Goal: Information Seeking & Learning: Learn about a topic

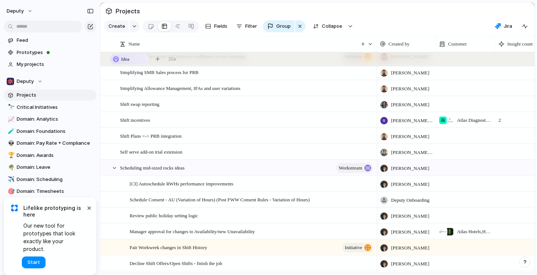
scroll to position [534, 0]
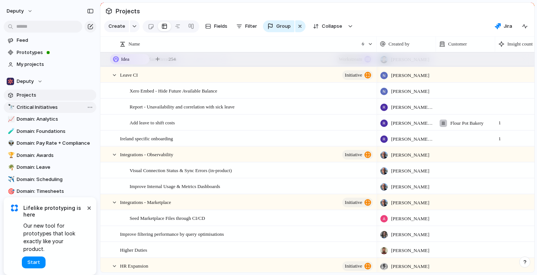
click at [31, 104] on span "Critical Initiatives" at bounding box center [55, 107] width 77 height 7
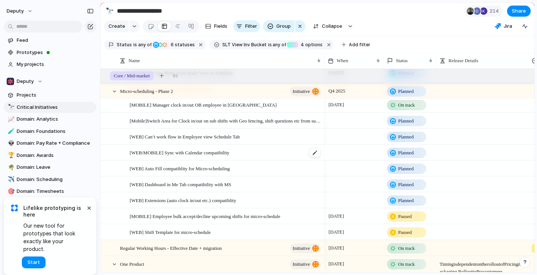
click at [203, 149] on span "[WEB/MOBILE] Sync with Calendar compatibility" at bounding box center [180, 152] width 100 height 9
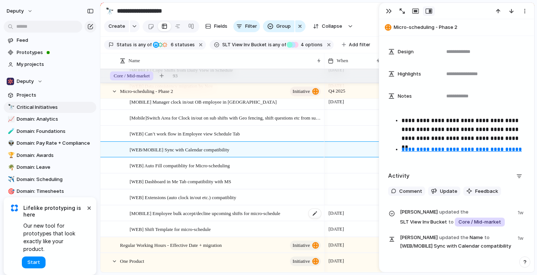
click at [213, 212] on span "[MOBILE] Employee bulk accept/decline upcoming shifts for micro-schedule" at bounding box center [205, 213] width 151 height 9
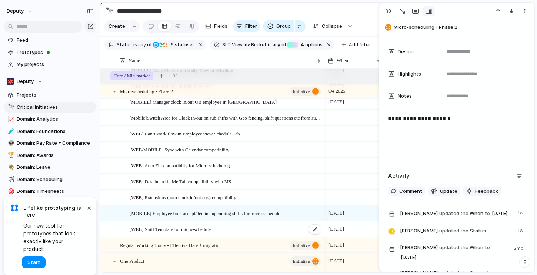
click at [227, 226] on div "[WEB] Shift Template for micro-schedule" at bounding box center [226, 229] width 192 height 15
type textarea "**********"
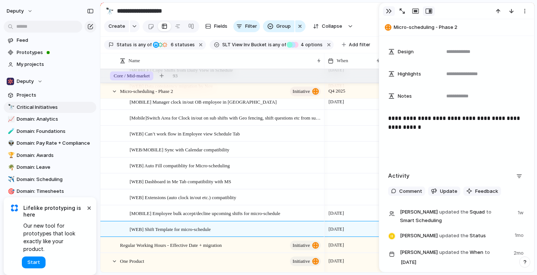
click at [386, 10] on div "button" at bounding box center [389, 11] width 6 height 6
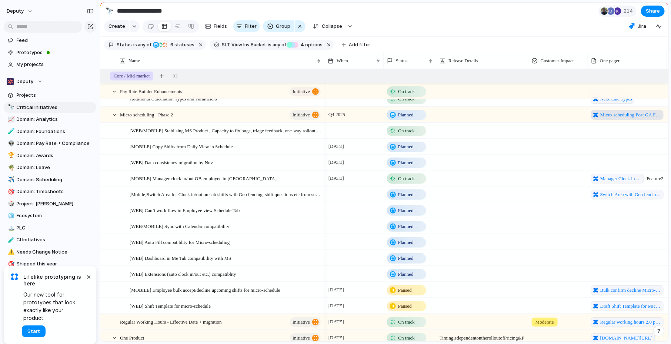
click at [537, 114] on span "Micro-scheduling Post GA Feature Development List" at bounding box center [630, 114] width 61 height 7
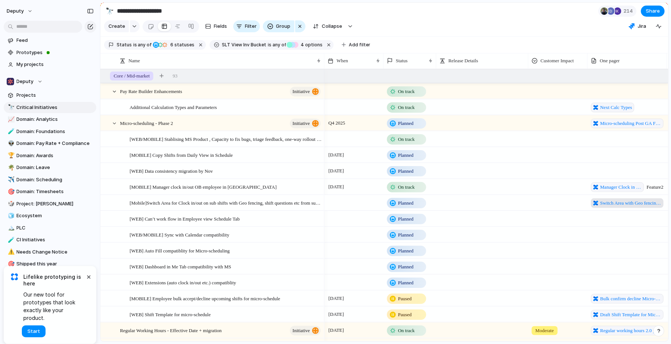
click at [537, 203] on span "Switch Area with Geo fencing and Shift questions for Micro-scheduling clock in …" at bounding box center [630, 202] width 61 height 7
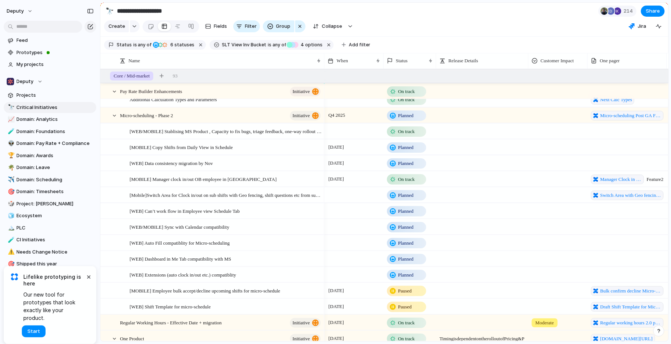
scroll to position [8, 0]
click at [208, 163] on span "[WEB] Data consistency migration by Nov" at bounding box center [171, 162] width 83 height 9
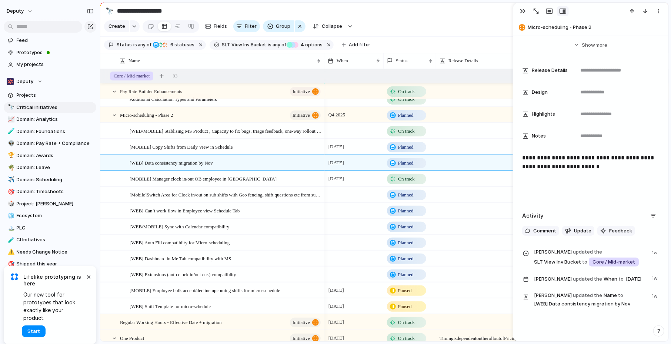
scroll to position [215, 0]
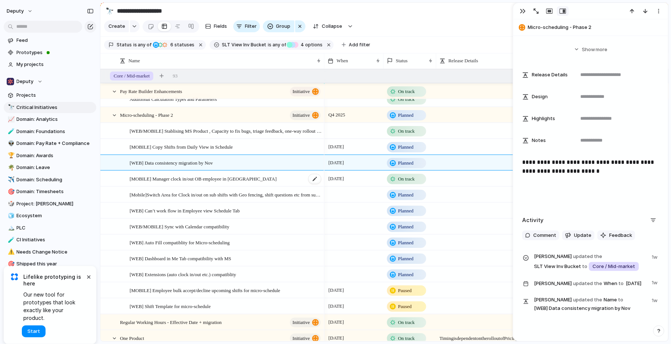
click at [201, 183] on div "[MOBILE] Manager clock in/out OB employee in [GEOGRAPHIC_DATA]" at bounding box center [226, 178] width 192 height 15
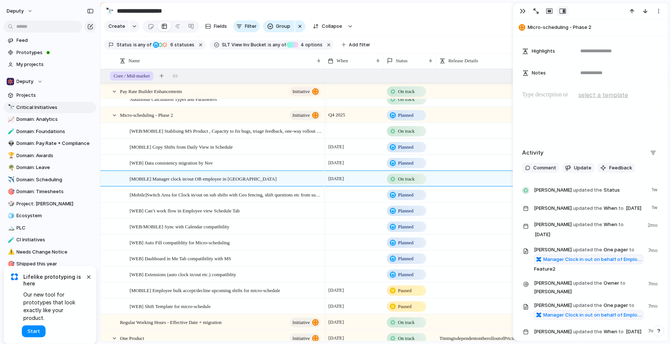
scroll to position [374, 0]
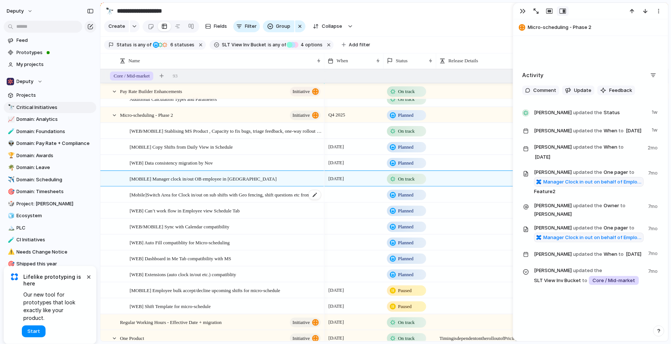
click at [207, 197] on span "[Mobile]Switch Area for Clock in/out on sub shifts with Geo fencing, shift ques…" at bounding box center [226, 194] width 192 height 9
type textarea "**********"
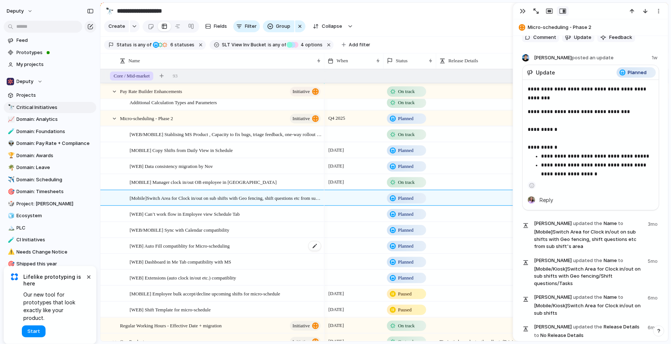
scroll to position [3, 0]
